Goal: Navigation & Orientation: Find specific page/section

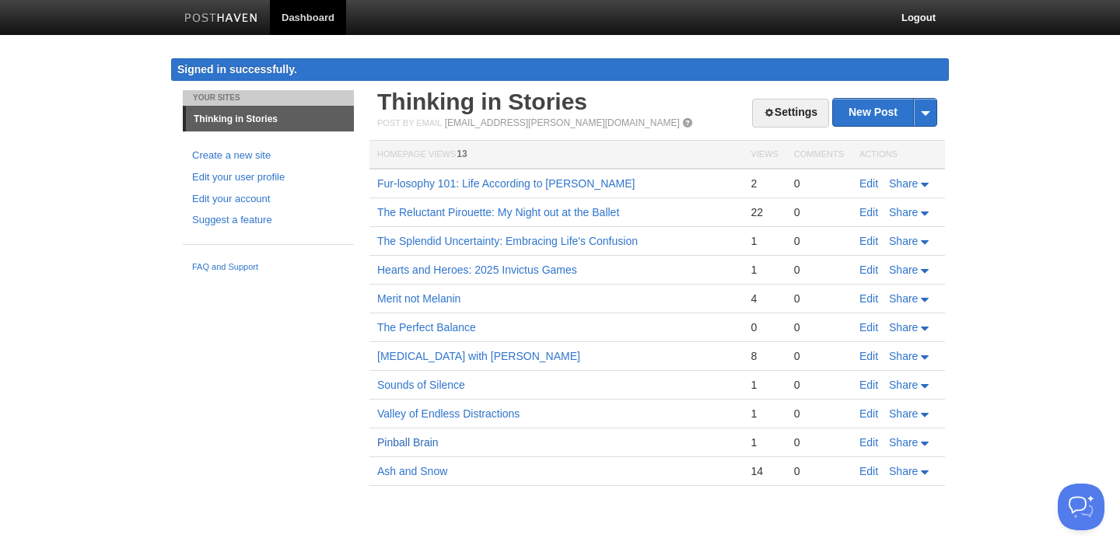
click at [398, 440] on link "Pinball Brain" at bounding box center [407, 443] width 61 height 12
click at [927, 184] on icon at bounding box center [925, 185] width 8 height 4
click at [1010, 167] on body "Dashboard Logout Signed in successfully. Signed in successfully. × Your Sites T…" at bounding box center [560, 266] width 1120 height 532
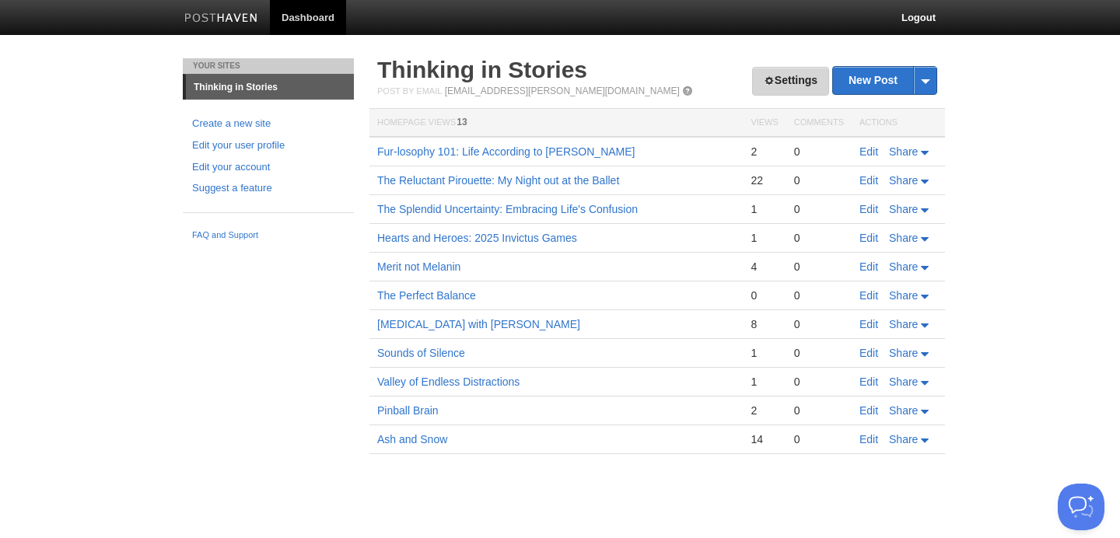
click at [768, 79] on link "Settings" at bounding box center [790, 81] width 77 height 29
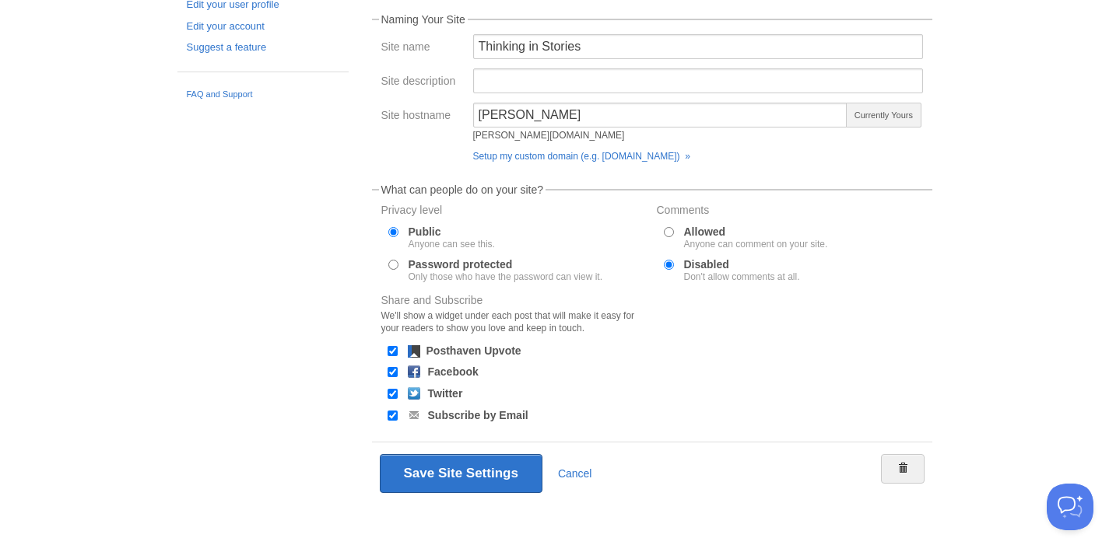
scroll to position [153, 0]
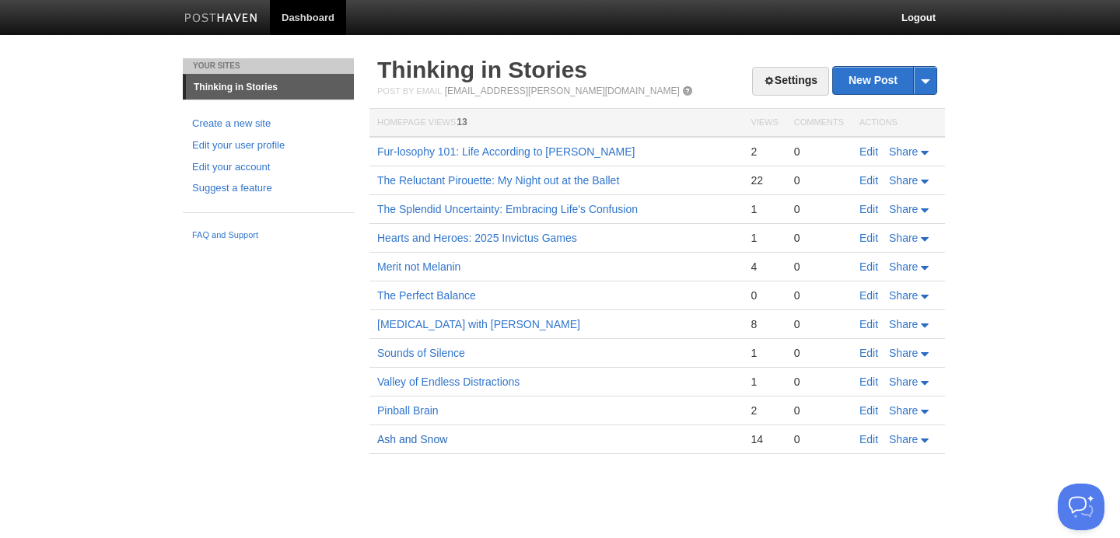
click at [415, 437] on link "Ash and Snow" at bounding box center [412, 439] width 70 height 12
click at [406, 265] on link "Merit not Melanin" at bounding box center [418, 267] width 83 height 12
